Goal: Book appointment/travel/reservation

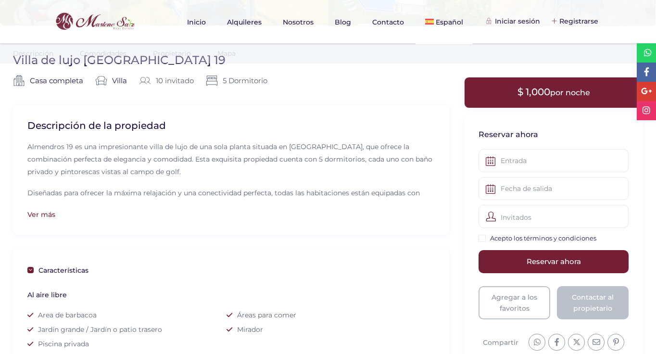
scroll to position [206, 0]
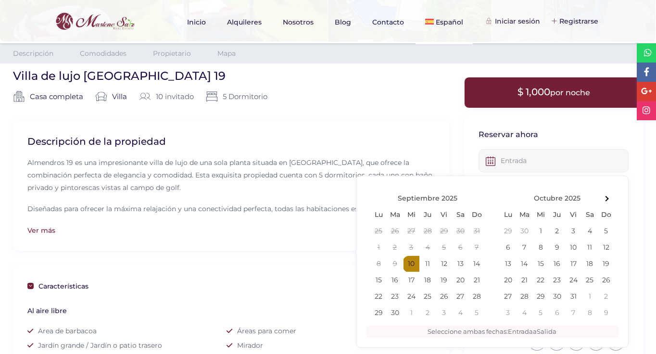
click at [537, 153] on input "text" at bounding box center [553, 160] width 150 height 23
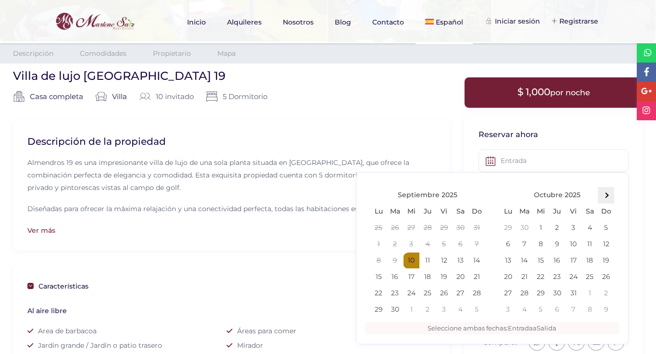
click at [613, 197] on th at bounding box center [606, 195] width 16 height 16
click at [344, 105] on div "Casa completa | Casa completa Villa | Villa 10 invitado | 5 Dormitorio |" at bounding box center [231, 105] width 437 height 30
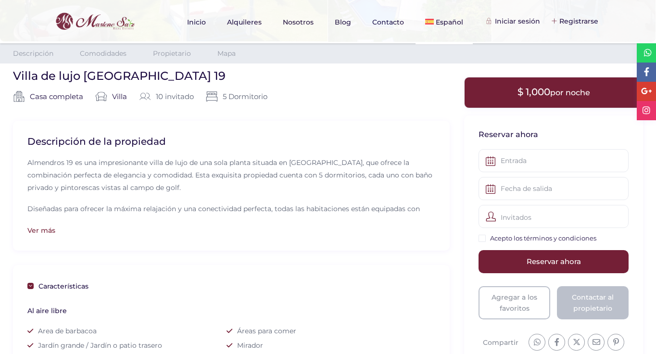
scroll to position [0, 0]
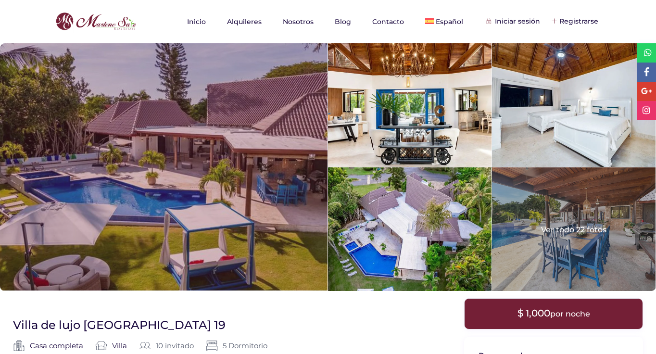
click at [223, 120] on div at bounding box center [163, 166] width 327 height 247
click at [46, 182] on div at bounding box center [163, 166] width 327 height 247
